Goal: Task Accomplishment & Management: Use online tool/utility

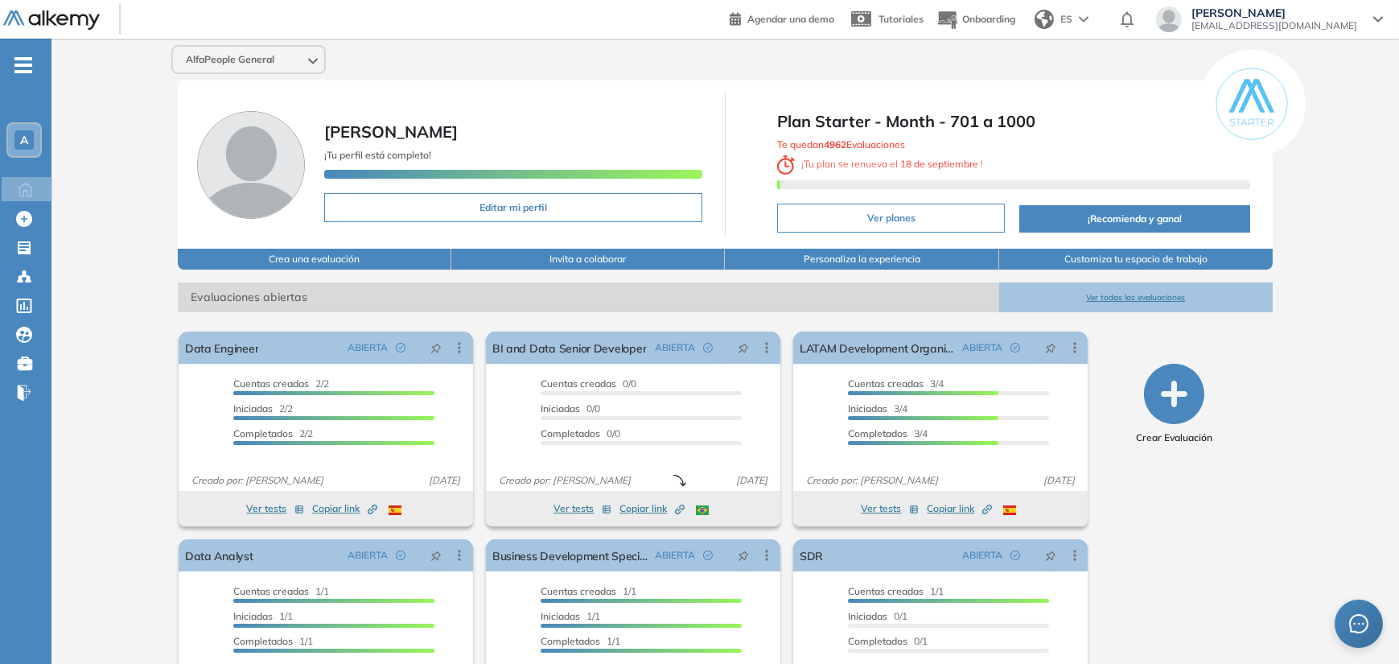
click at [1113, 296] on button "Ver todas las evaluaciones" at bounding box center [1136, 297] width 274 height 30
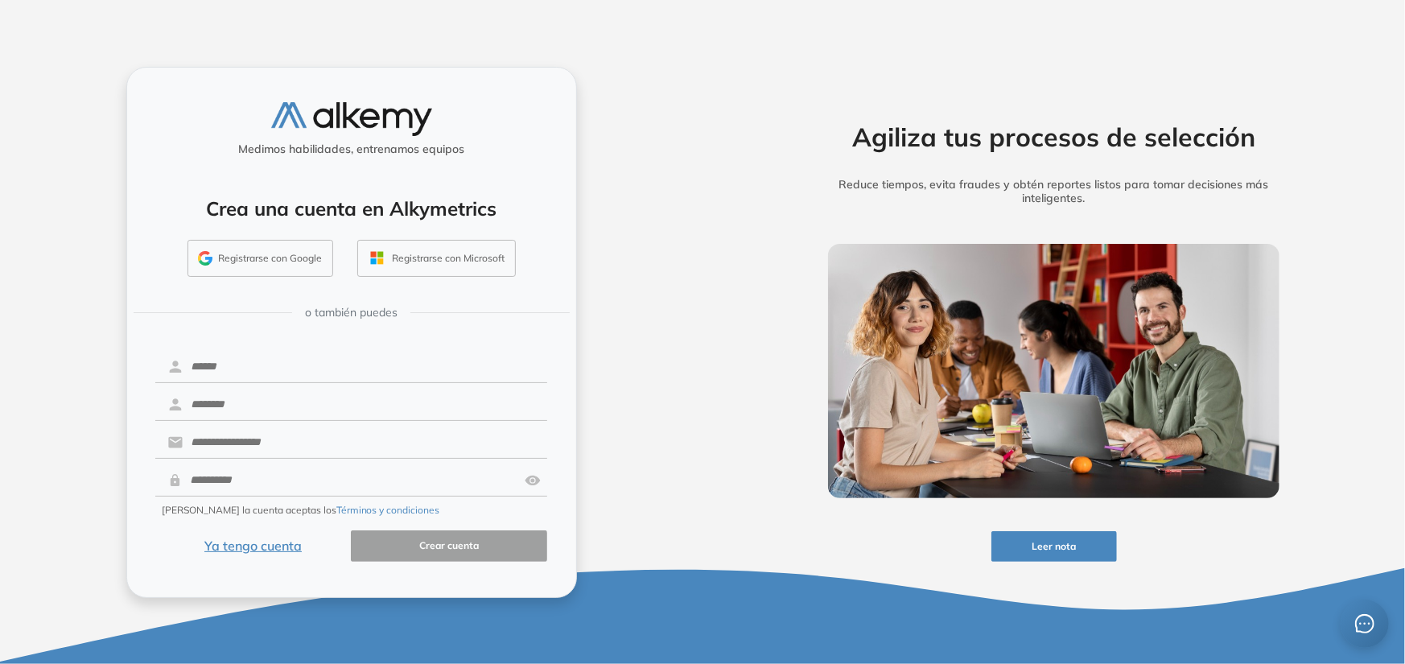
click at [283, 550] on button "Ya tengo cuenta" at bounding box center [253, 545] width 196 height 31
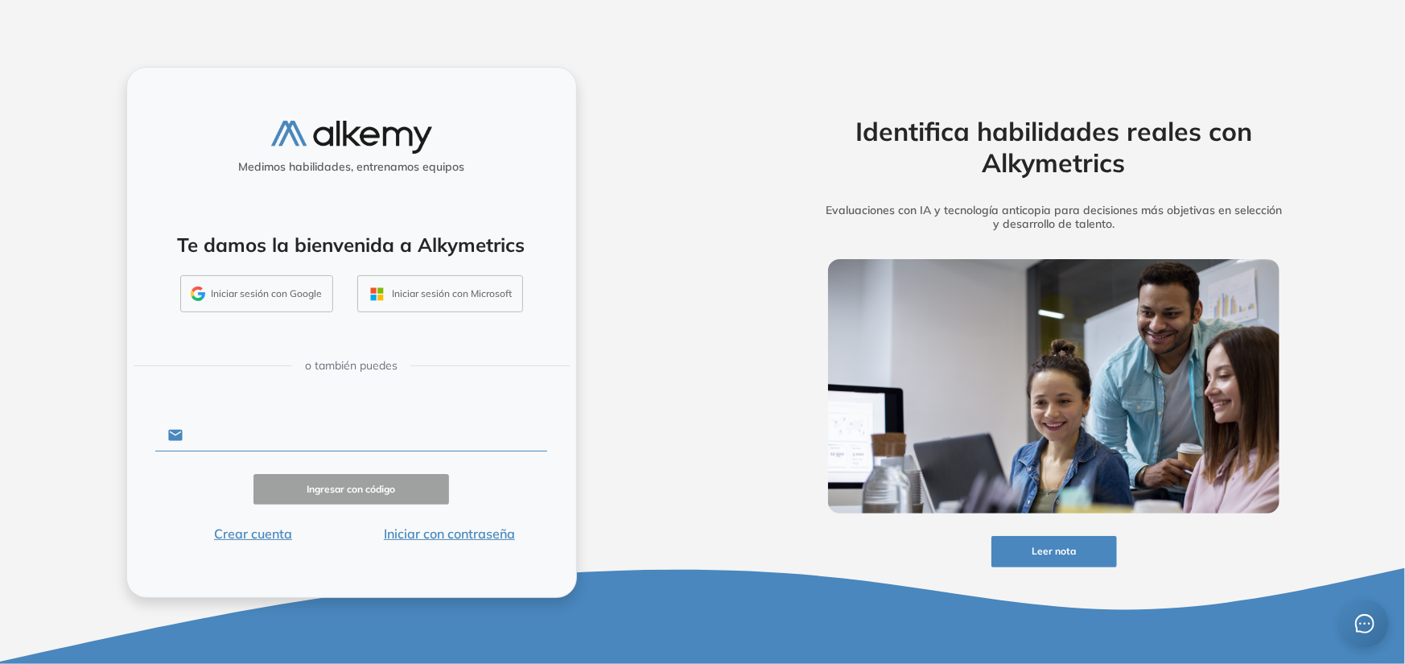
click at [298, 430] on input "text" at bounding box center [365, 435] width 364 height 31
type input "**********"
drag, startPoint x: 317, startPoint y: 430, endPoint x: -116, endPoint y: 406, distance: 433.5
click at [0, 406] on html "**********" at bounding box center [702, 332] width 1405 height 664
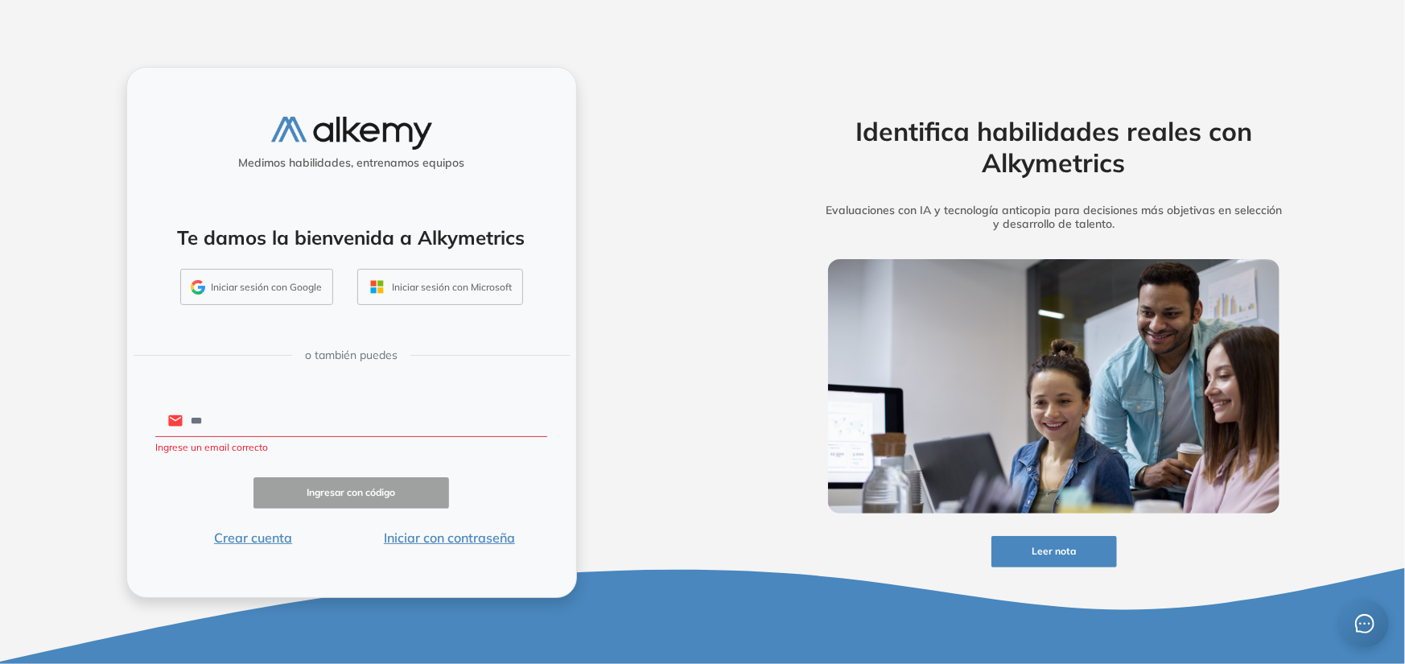
type input "**********"
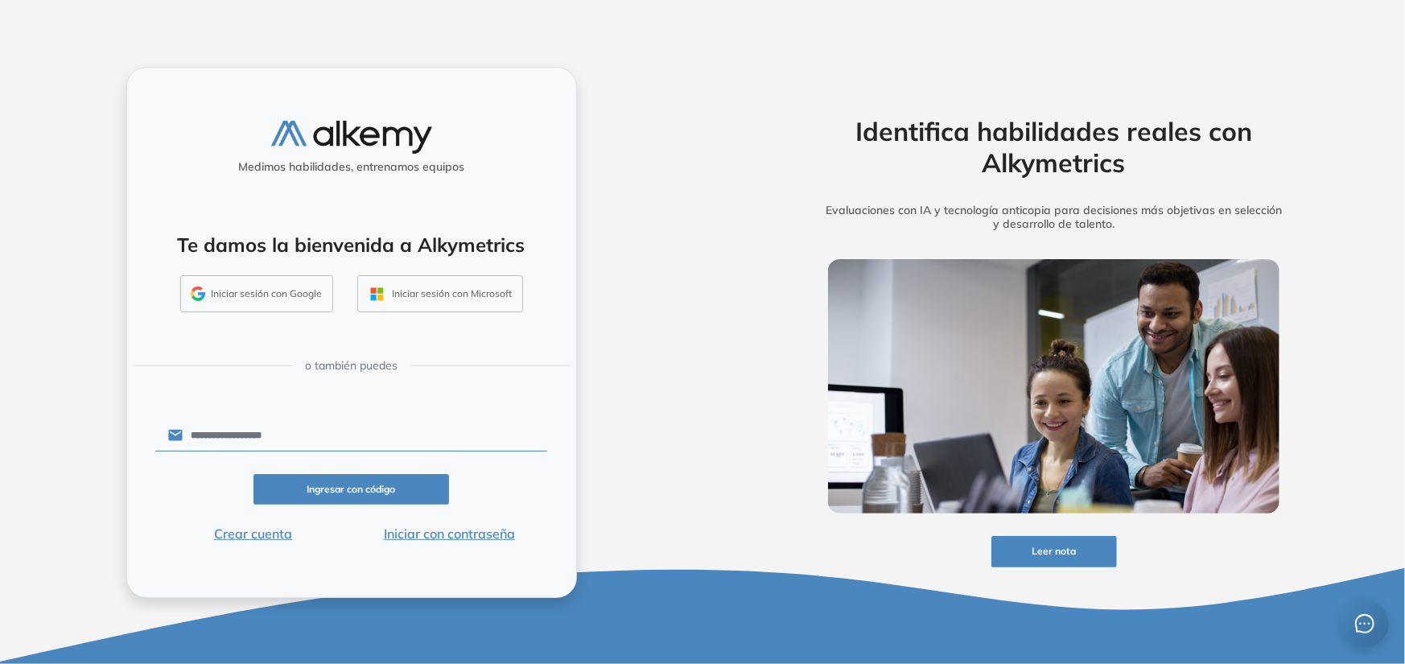
click at [336, 487] on button "Ingresar con código" at bounding box center [351, 489] width 196 height 31
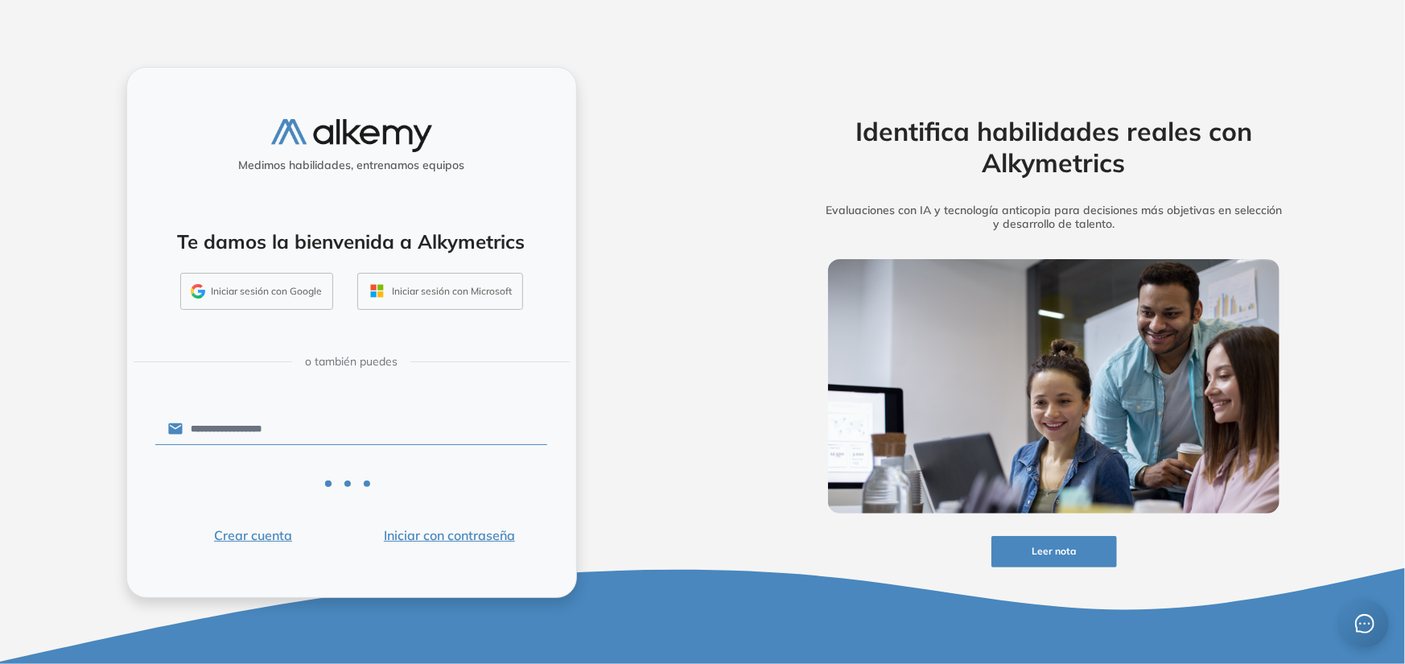
click at [438, 539] on button "Iniciar con contraseña" at bounding box center [449, 534] width 196 height 19
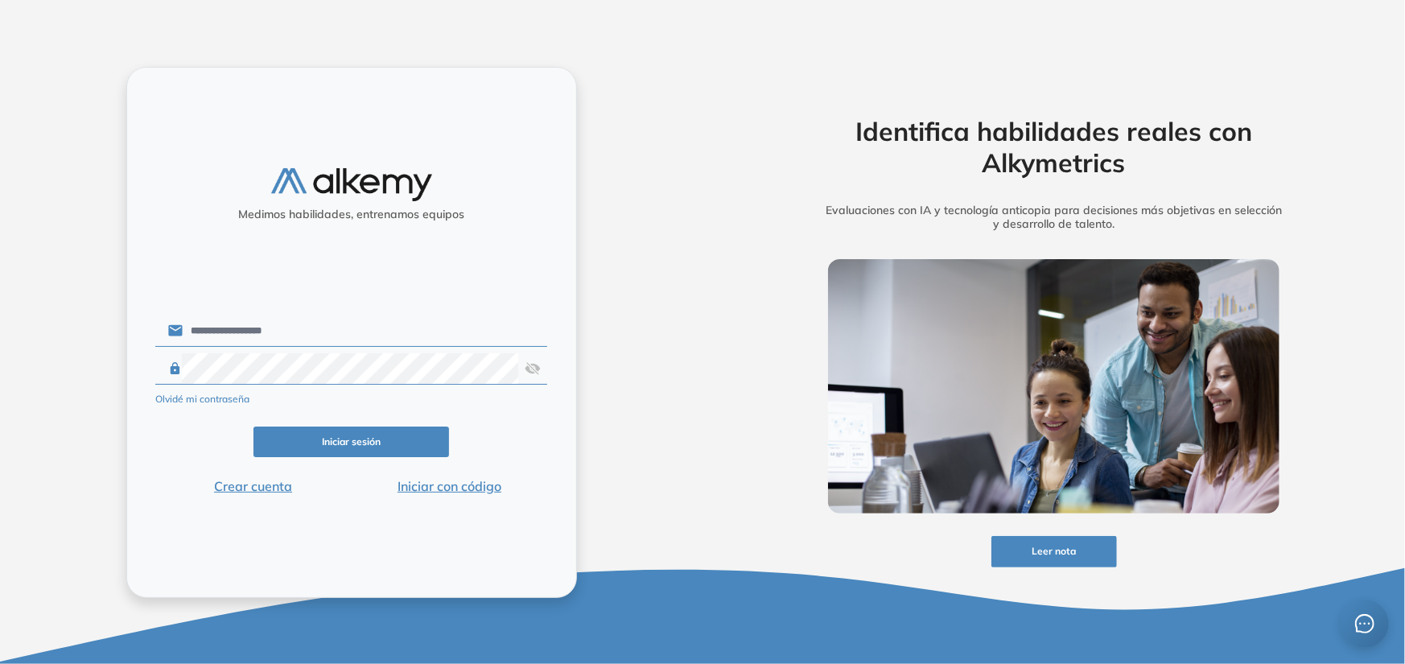
click button "Iniciar sesión" at bounding box center [351, 441] width 196 height 31
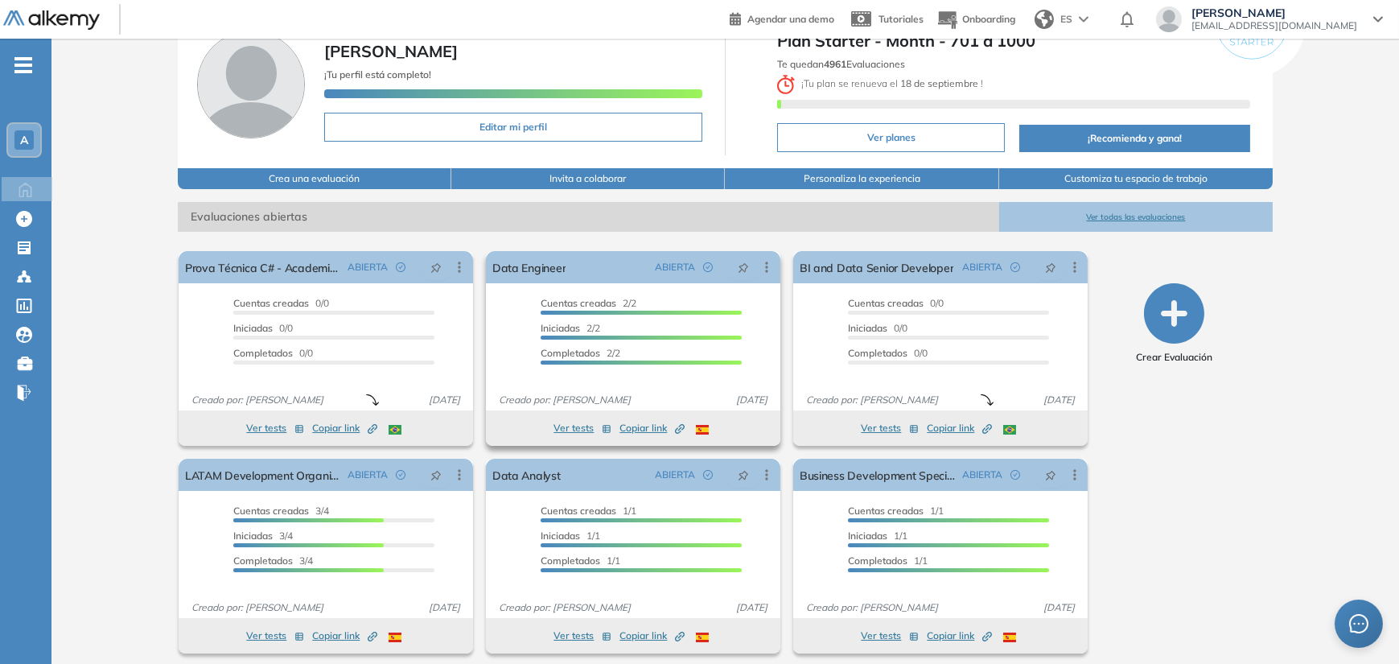
scroll to position [88, 0]
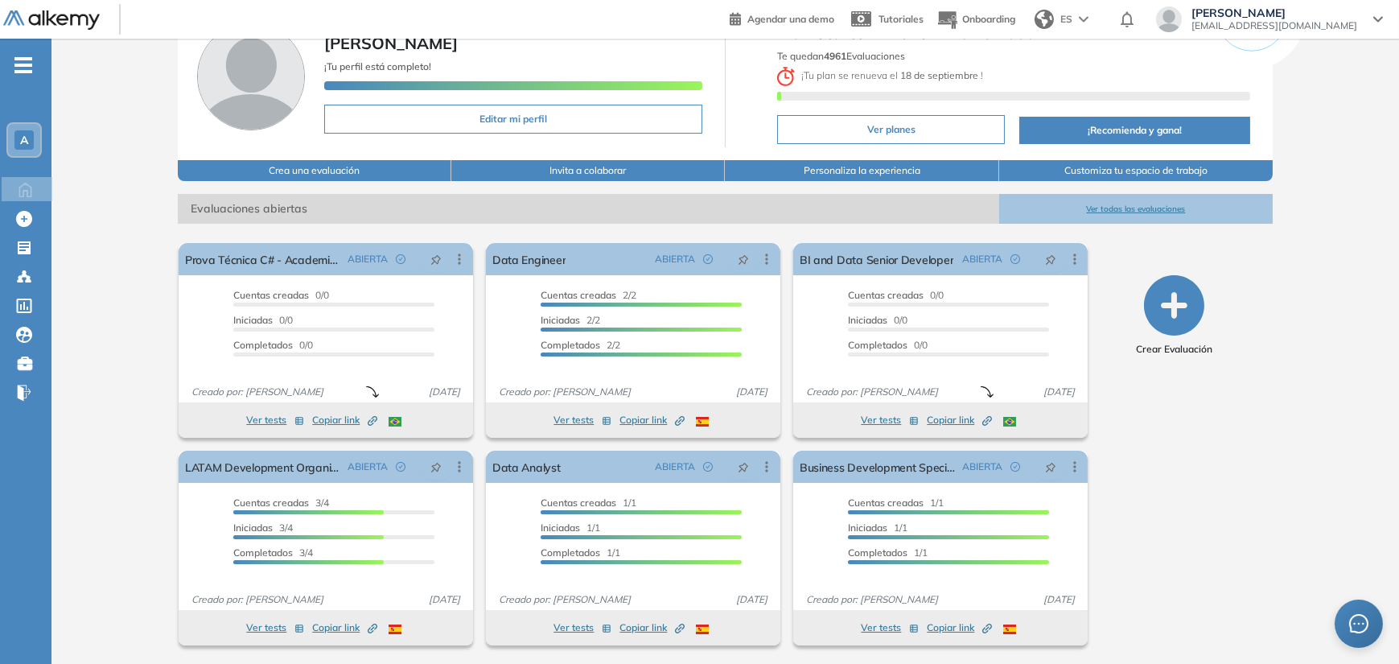
click at [1104, 215] on button "Ver todas las evaluaciones" at bounding box center [1136, 209] width 274 height 30
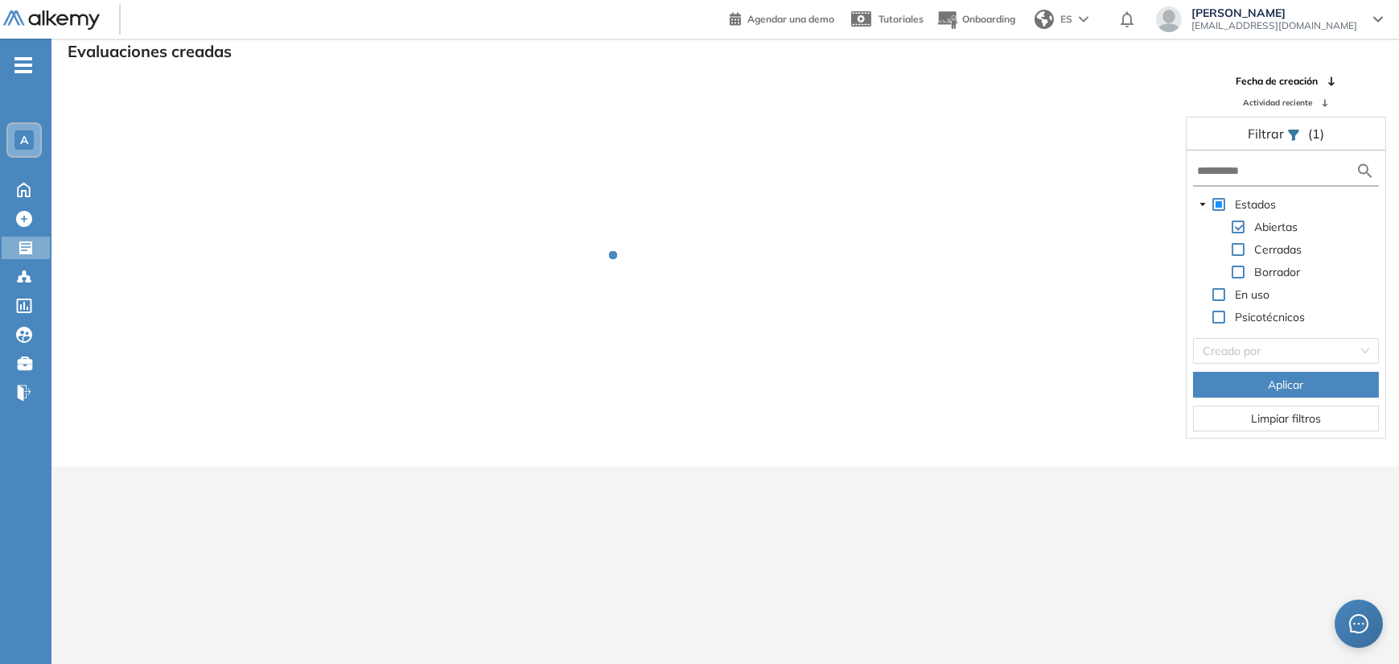
scroll to position [39, 0]
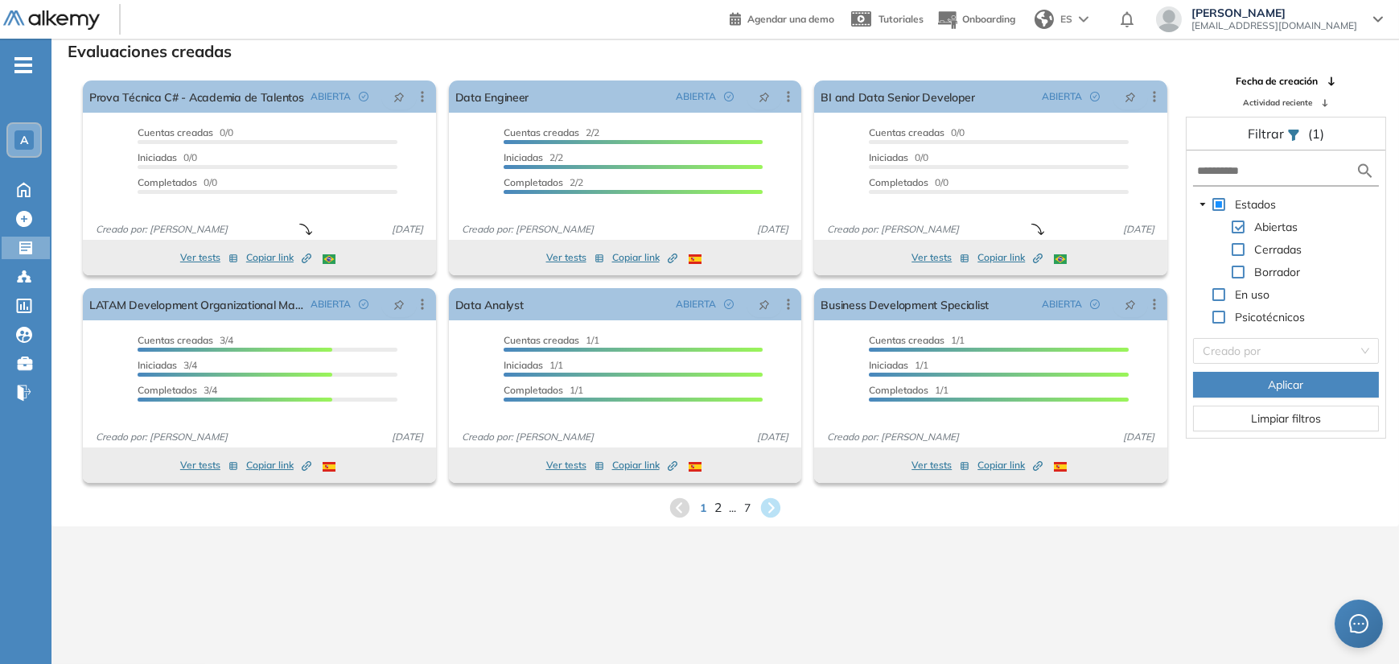
click at [715, 507] on span "2" at bounding box center [717, 507] width 7 height 19
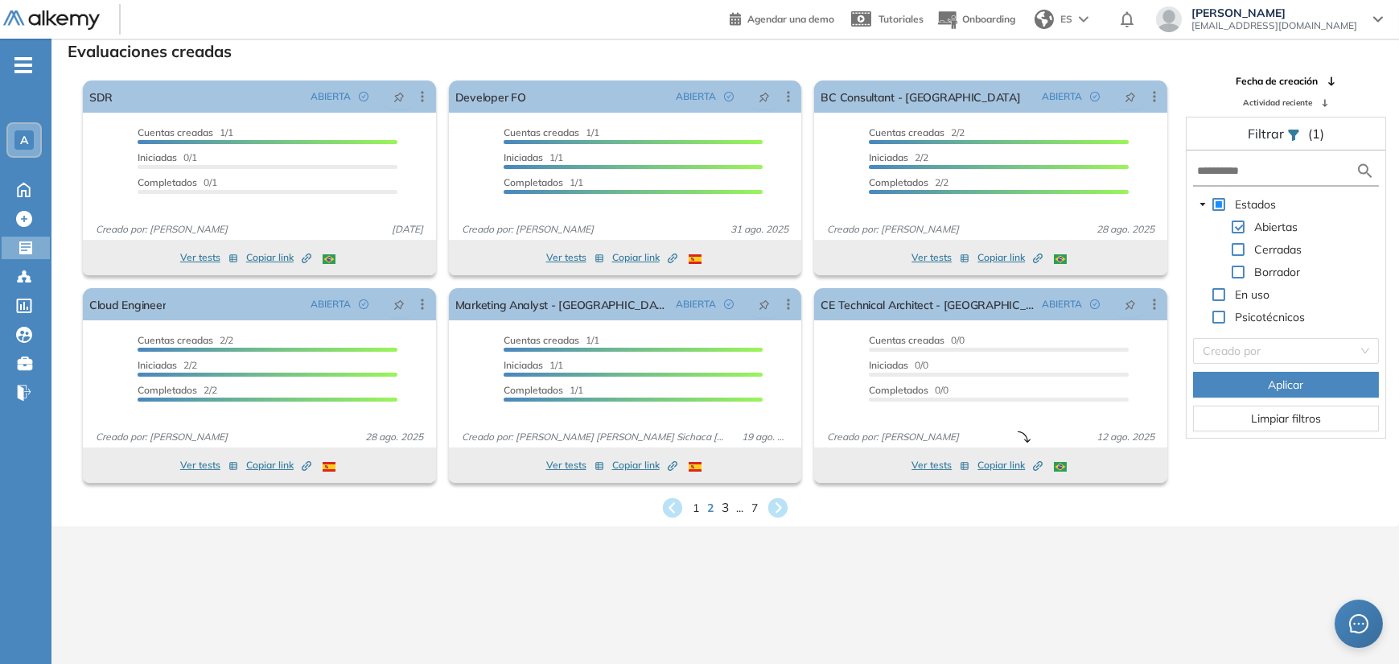
click at [725, 506] on span "3" at bounding box center [725, 507] width 7 height 19
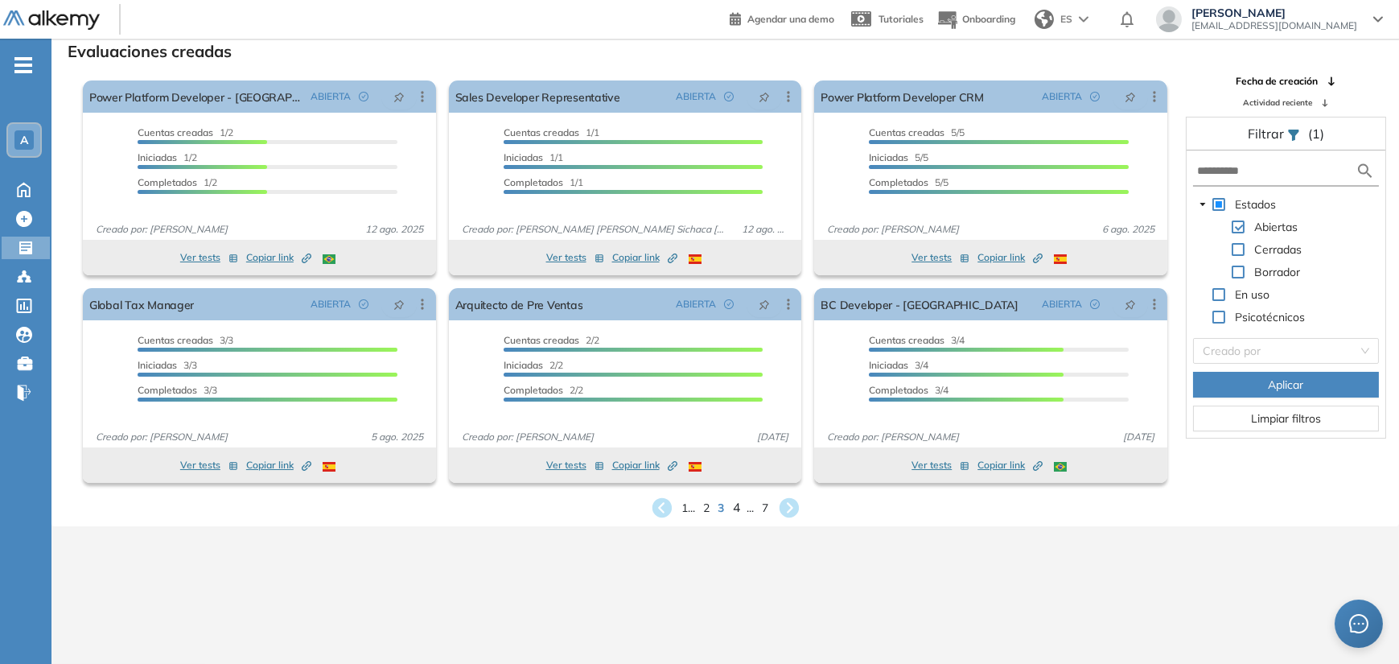
click at [734, 508] on span "4" at bounding box center [735, 507] width 7 height 19
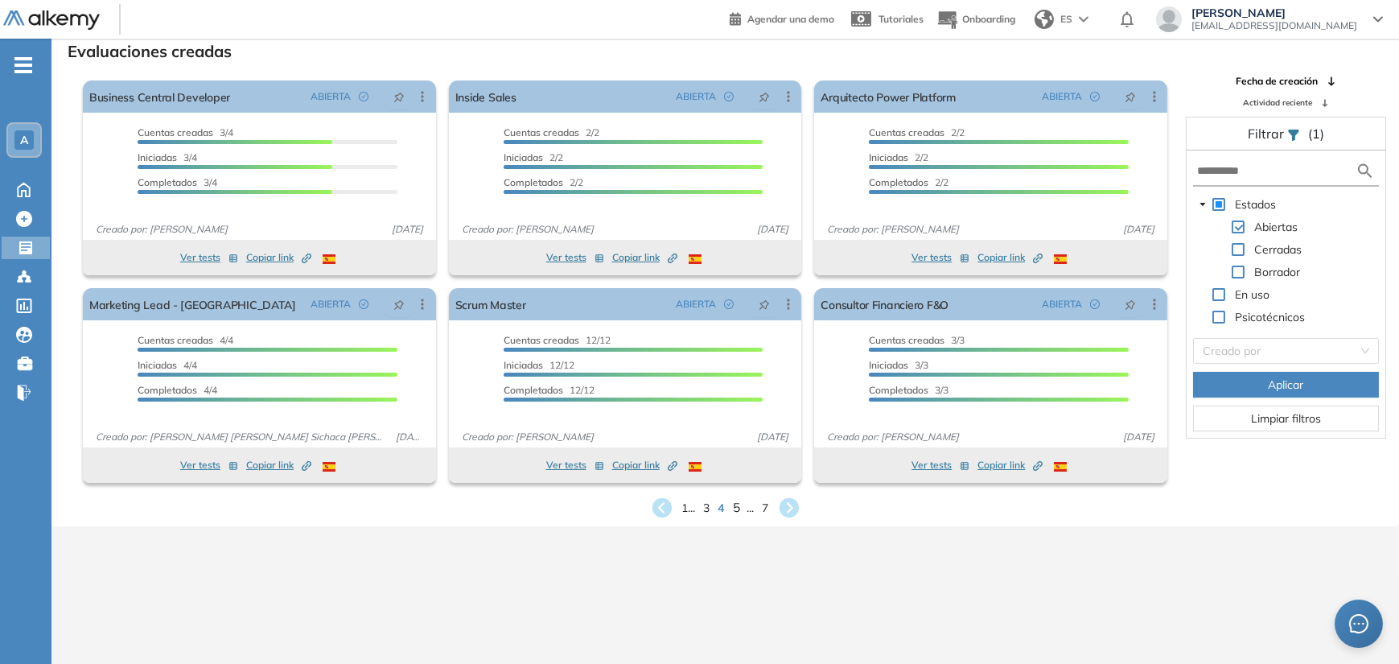
click at [734, 508] on span "5" at bounding box center [735, 507] width 7 height 19
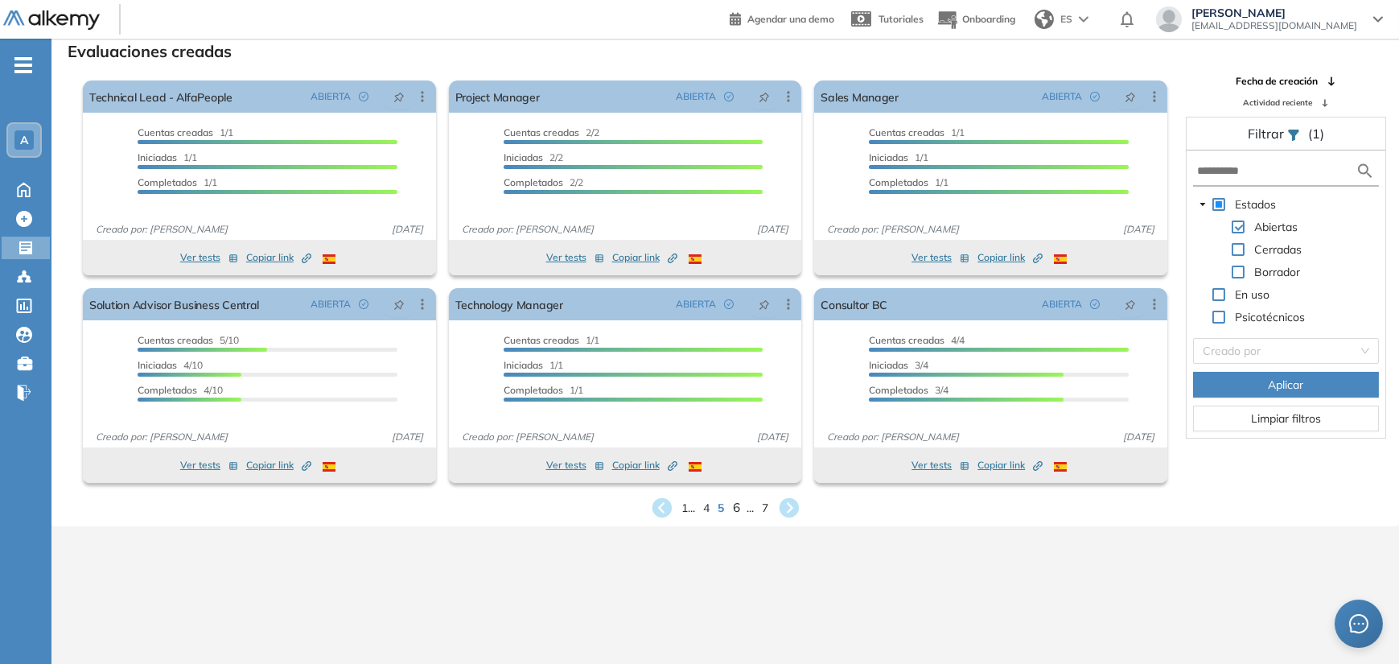
click at [733, 510] on span "6" at bounding box center [735, 507] width 7 height 19
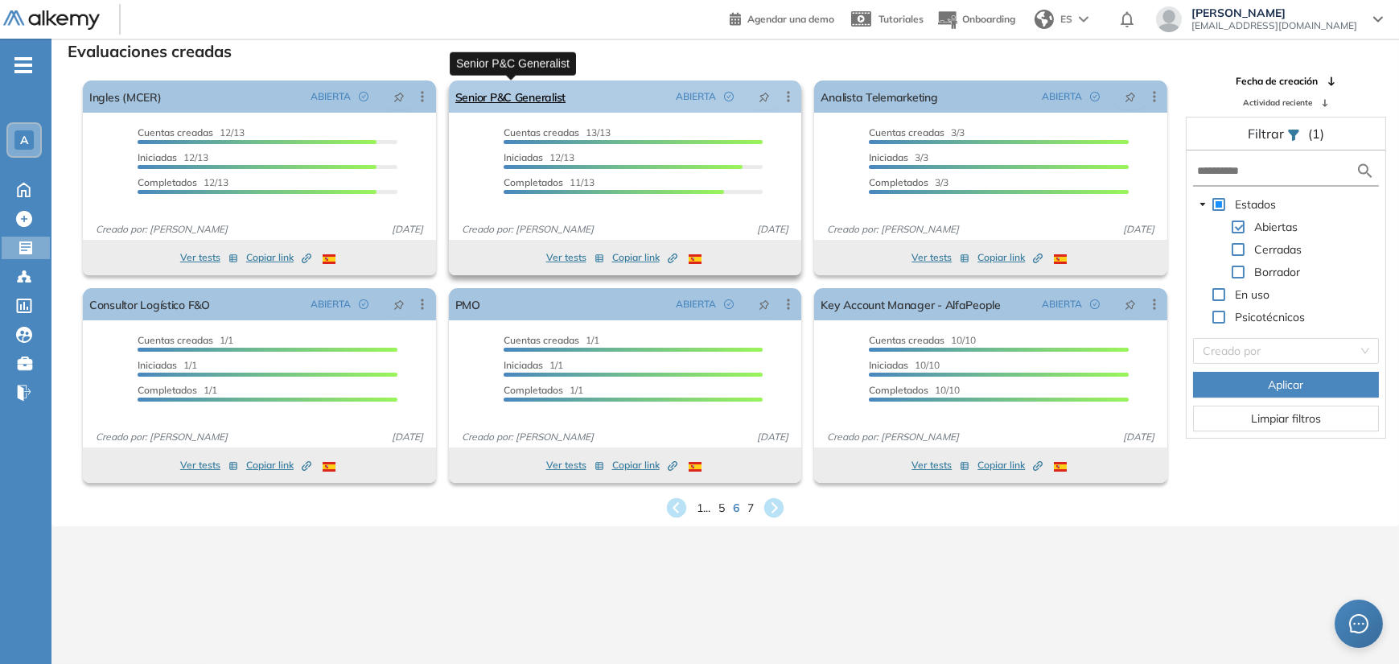
click at [541, 99] on link "Senior P&C Generalist" at bounding box center [510, 96] width 110 height 32
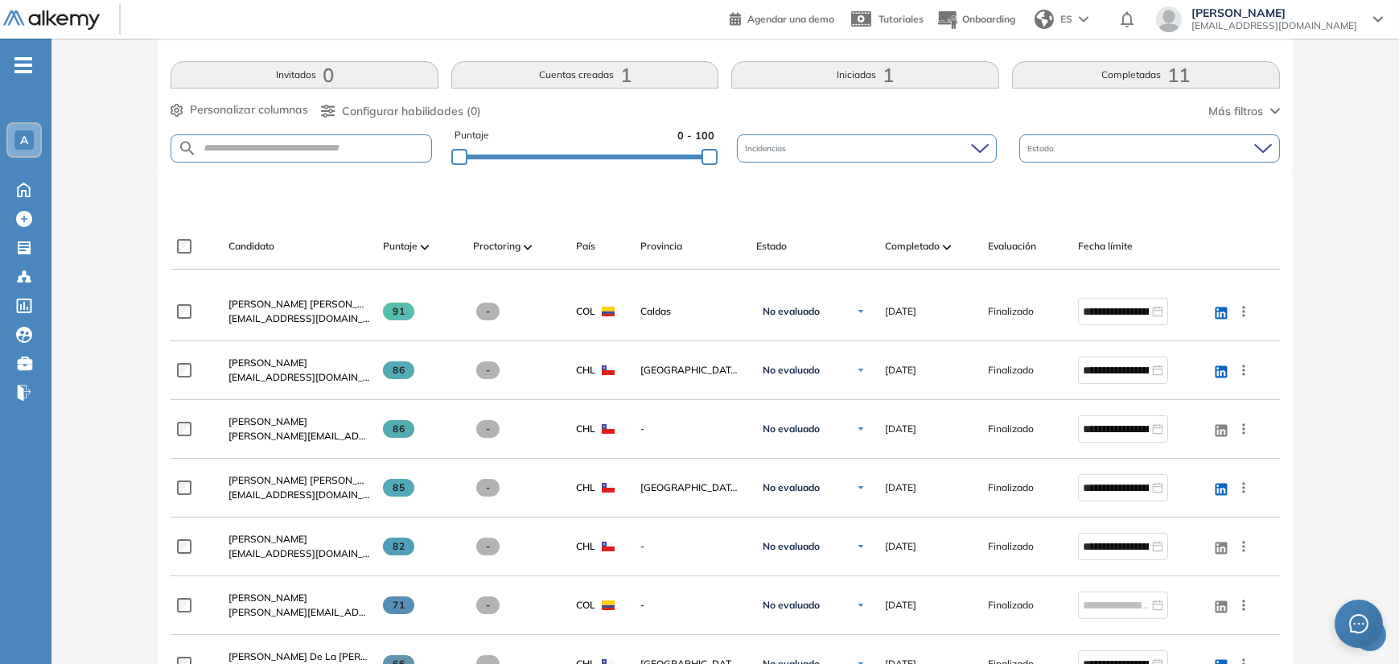
scroll to position [80, 0]
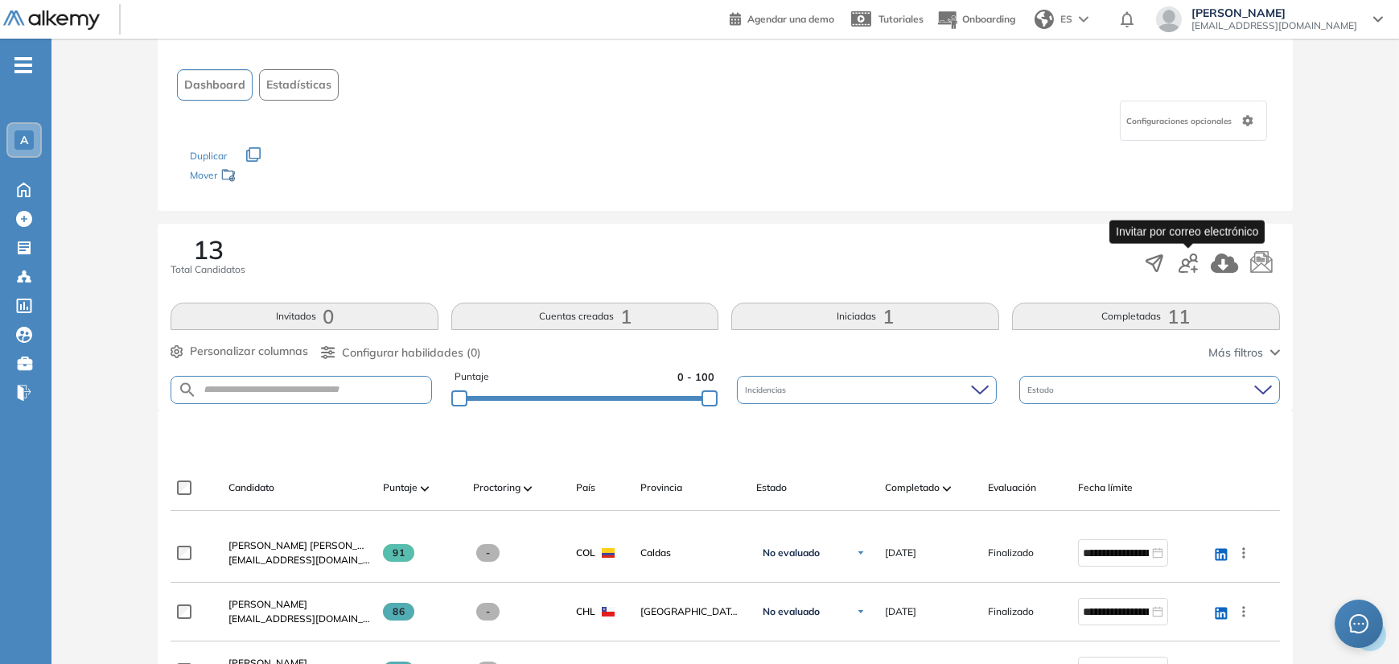
click at [1187, 263] on icon "button" at bounding box center [1188, 262] width 19 height 19
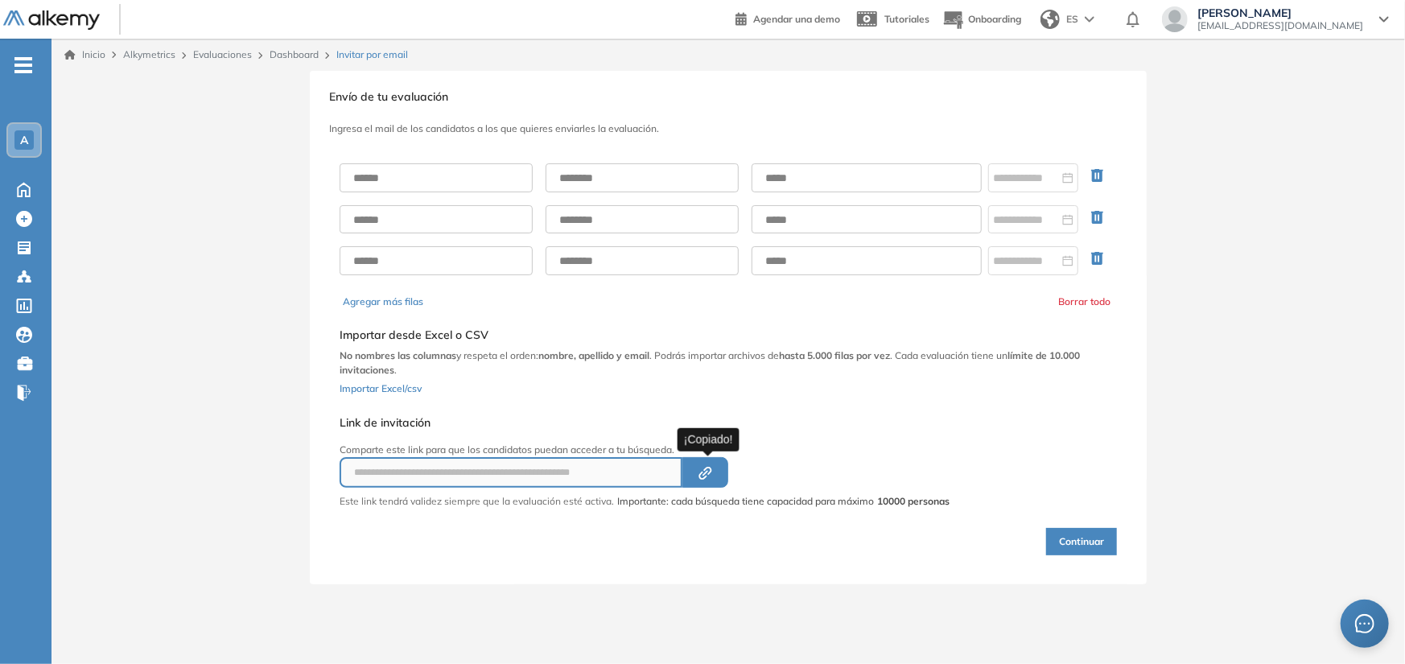
click at [712, 467] on icon "button" at bounding box center [708, 471] width 8 height 8
click at [705, 467] on icon "Created by potrace 1.16, written by [PERSON_NAME] [DATE]-[DATE]" at bounding box center [705, 473] width 19 height 13
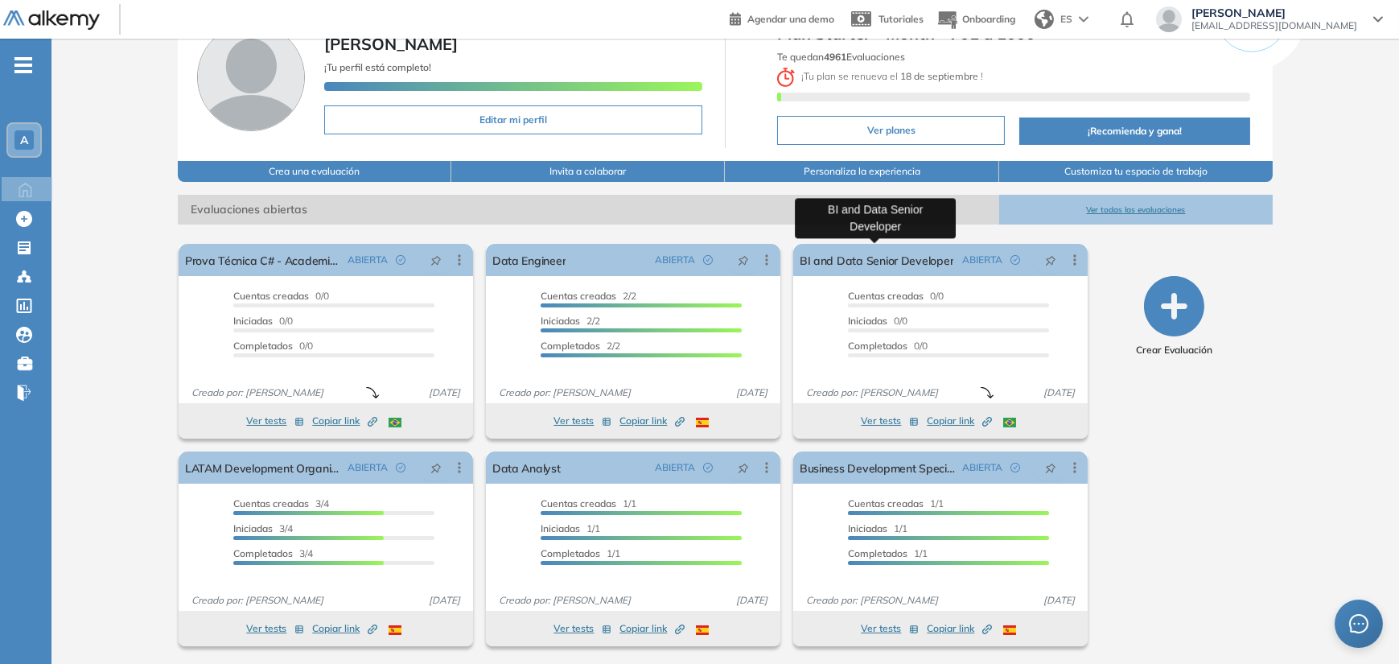
scroll to position [88, 0]
